Goal: Information Seeking & Learning: Learn about a topic

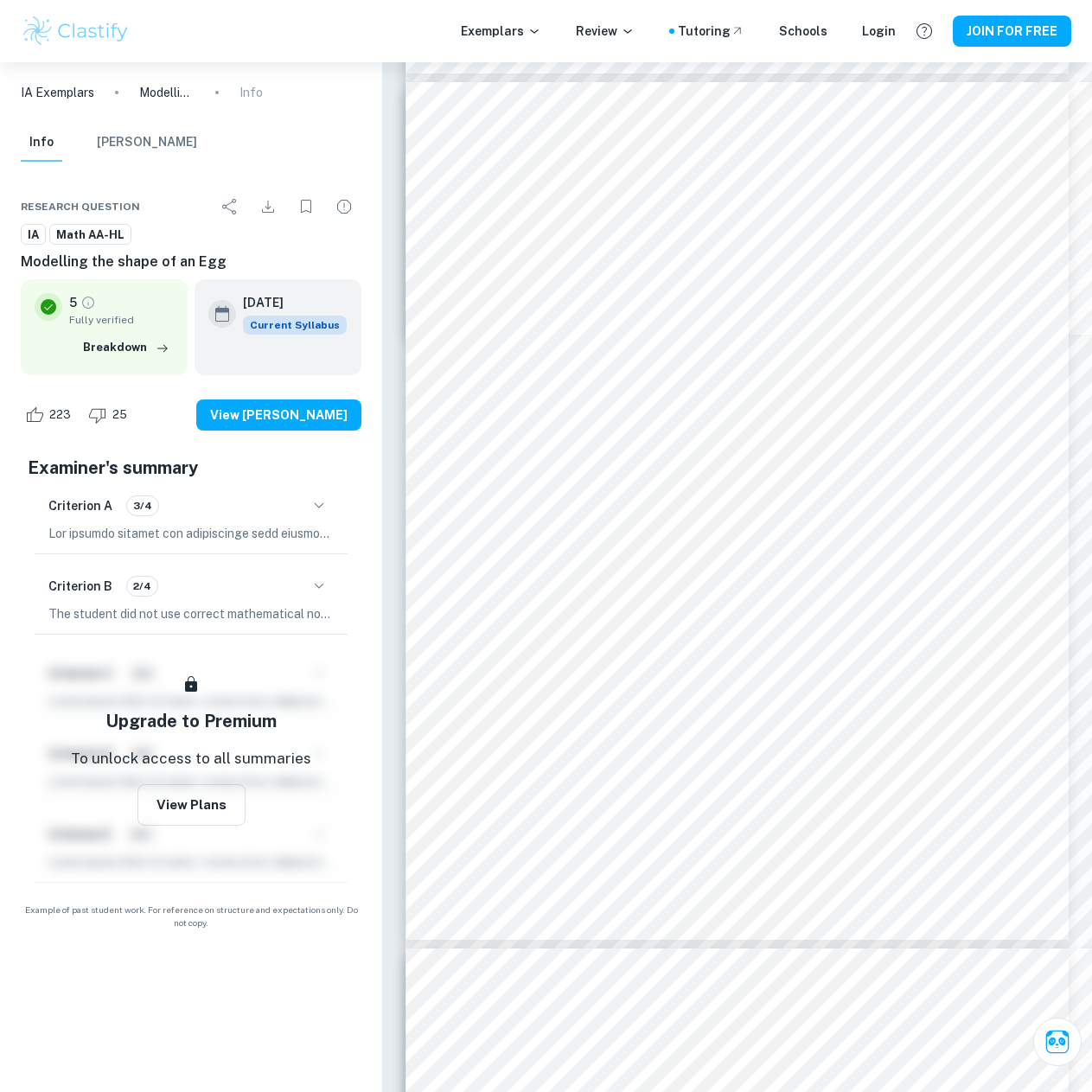
scroll to position [4640, 0]
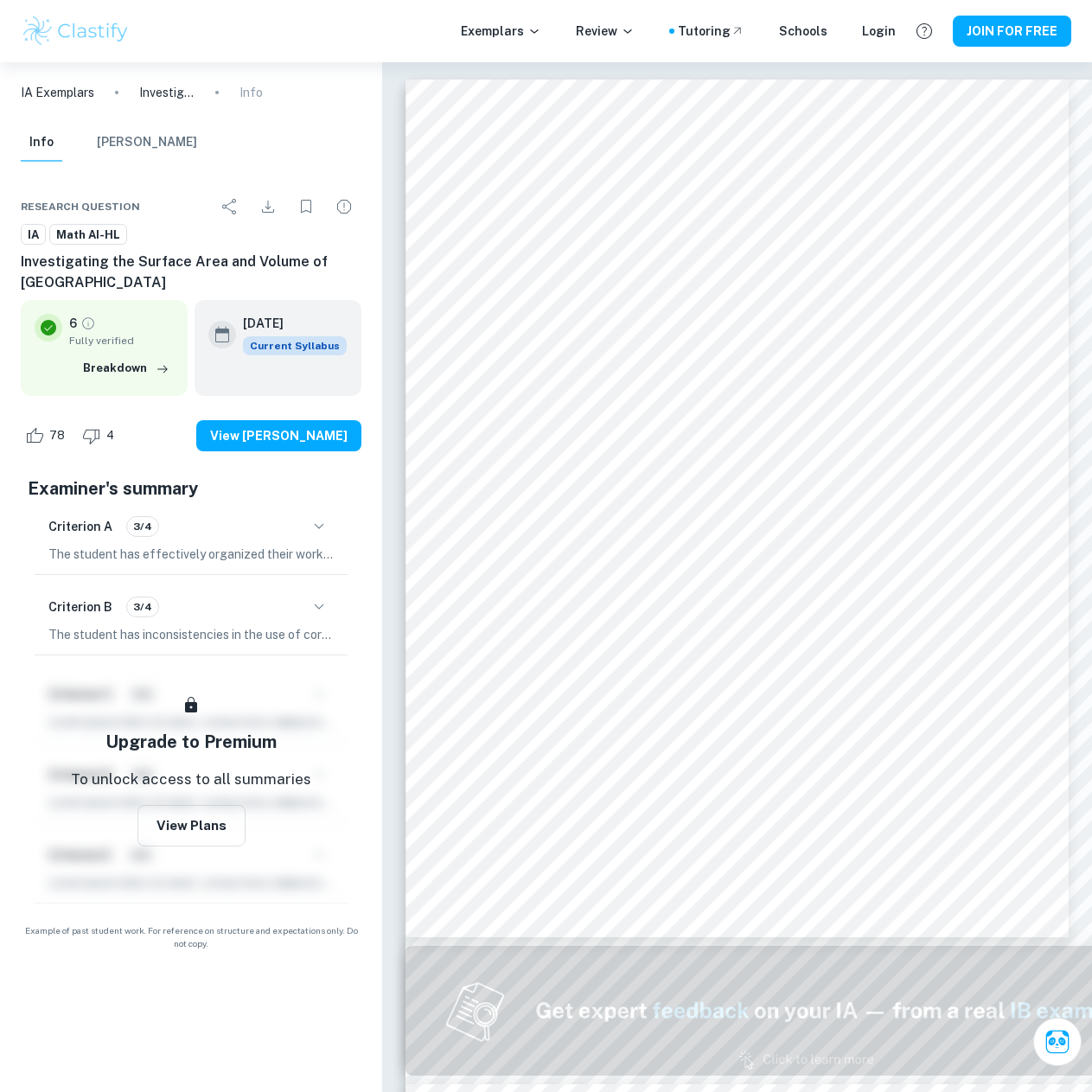
scroll to position [15229, 0]
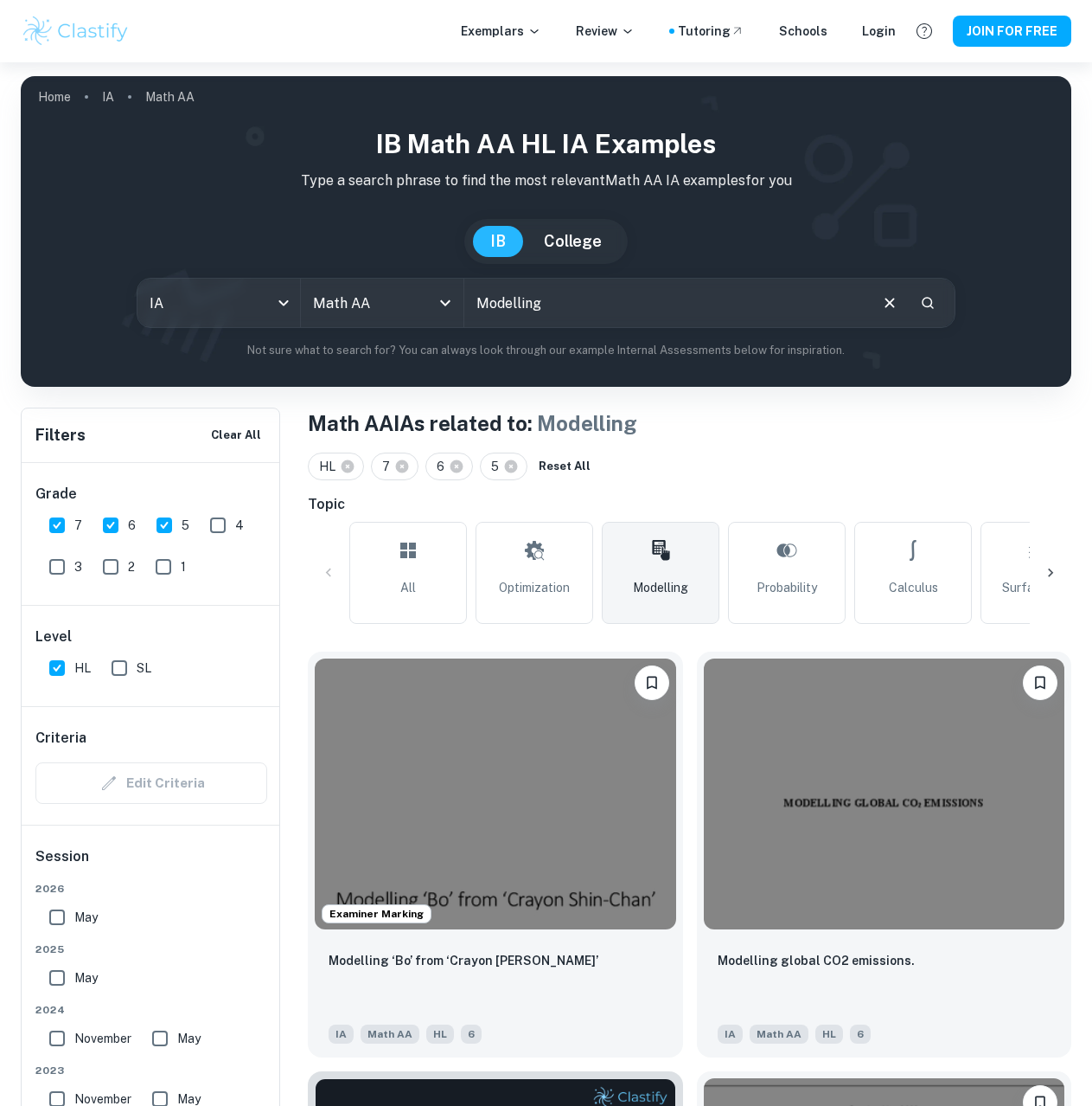
scroll to position [7983, 0]
